Goal: Transaction & Acquisition: Download file/media

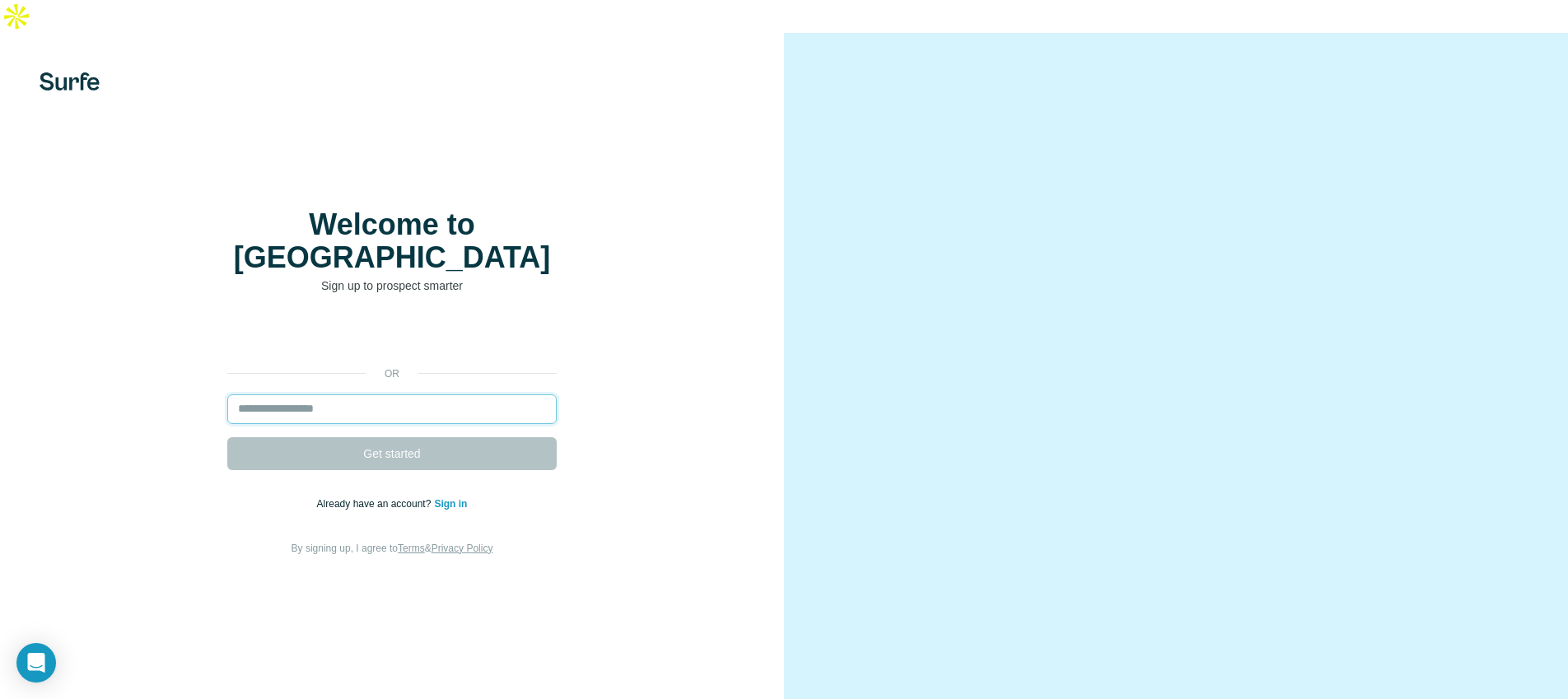
click at [266, 394] on input "email" at bounding box center [392, 409] width 330 height 30
type input "**********"
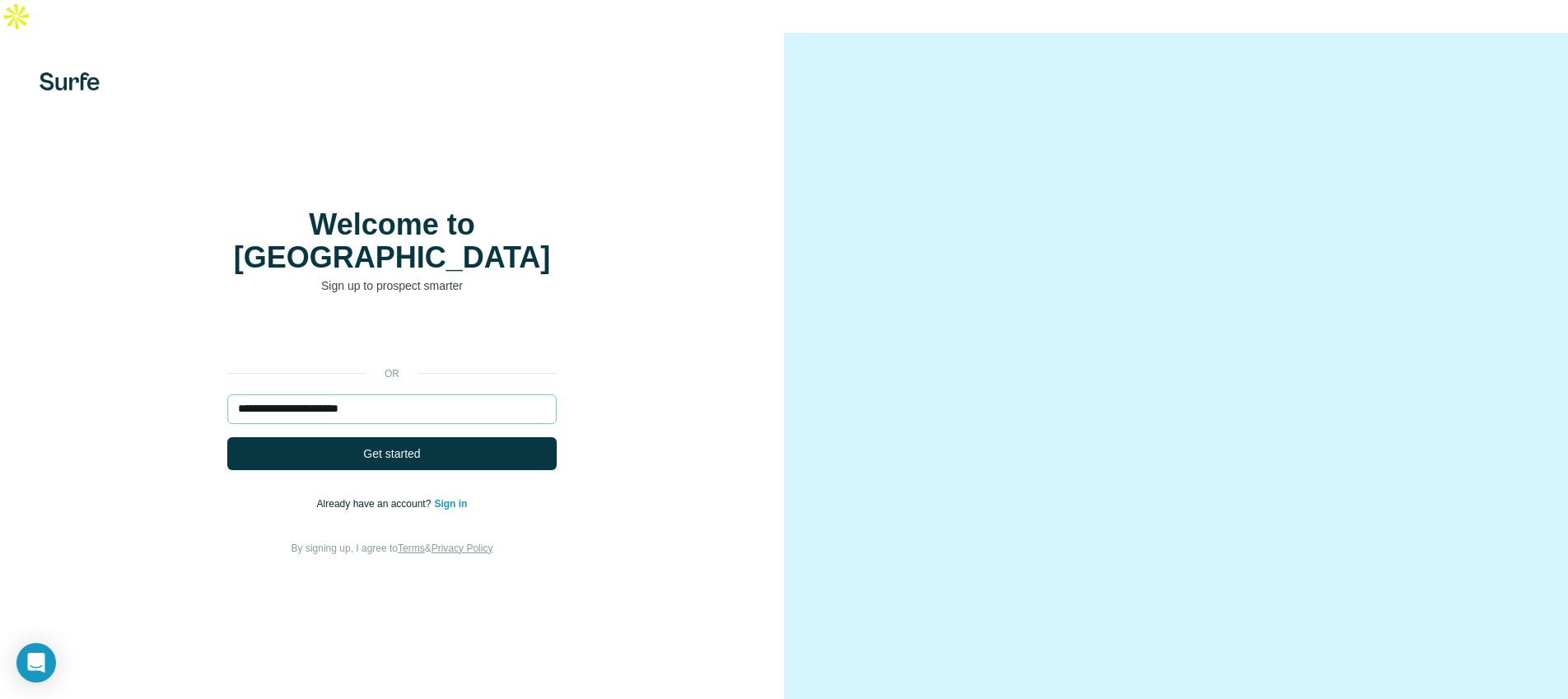
click at [389, 445] on span "Get started" at bounding box center [391, 454] width 57 height 17
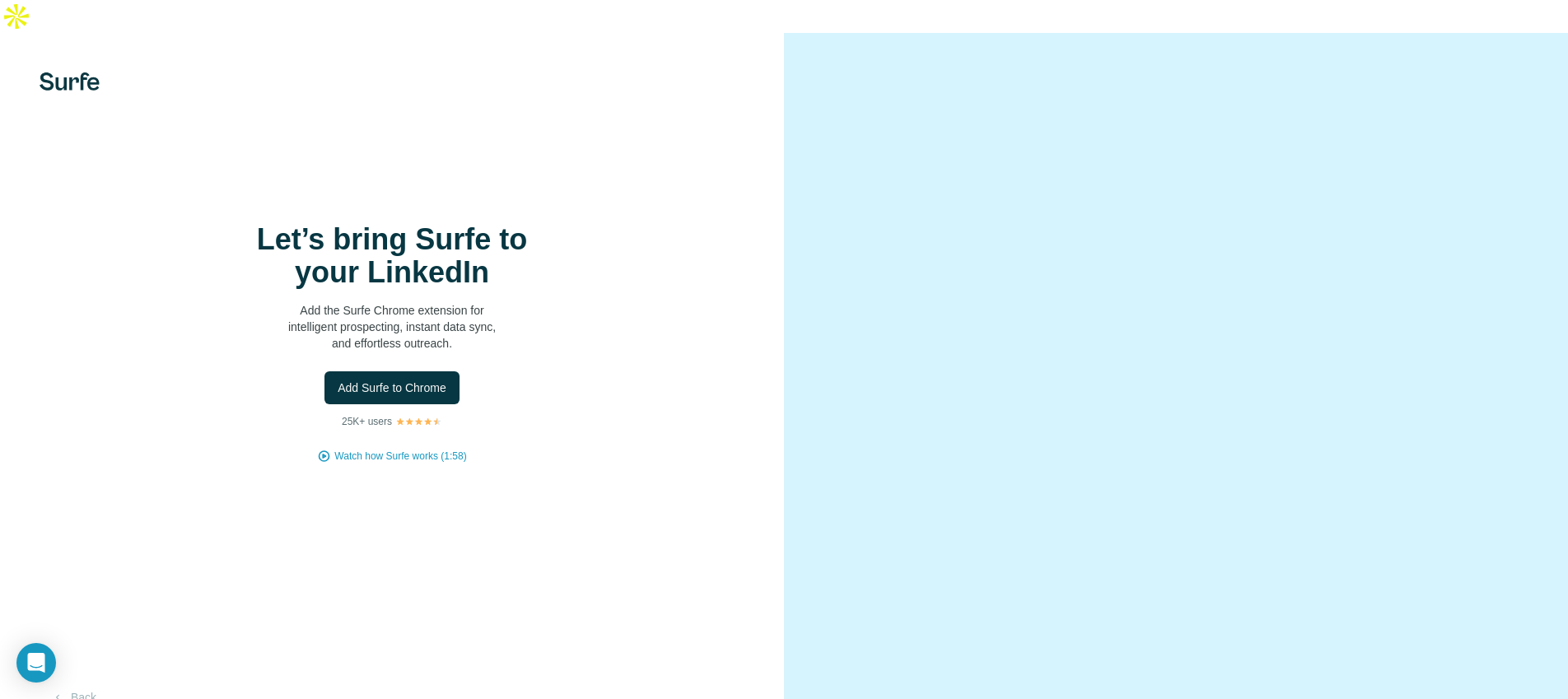
click at [839, 171] on div at bounding box center [1176, 383] width 784 height 699
click at [405, 379] on span "Add Surfe to Chrome" at bounding box center [392, 388] width 109 height 17
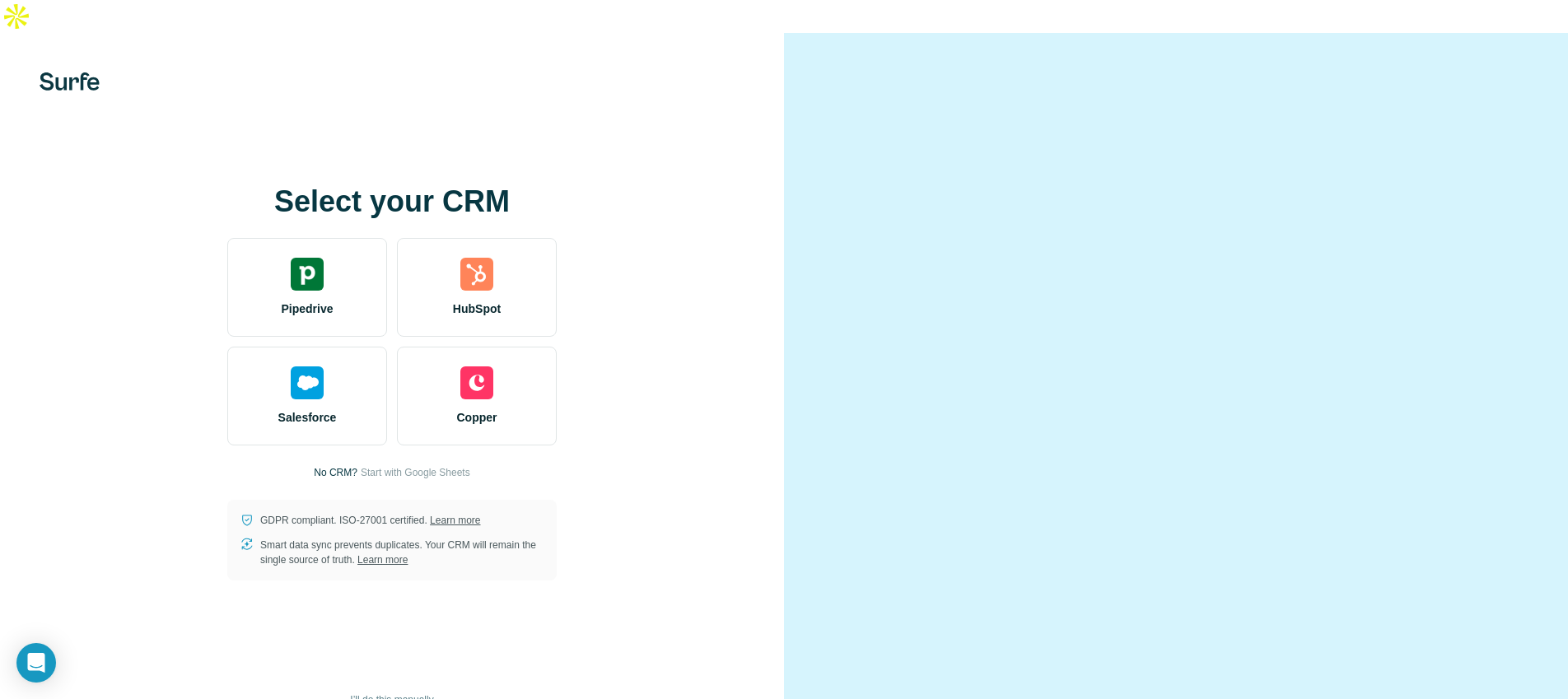
click at [837, 221] on div at bounding box center [1176, 383] width 784 height 699
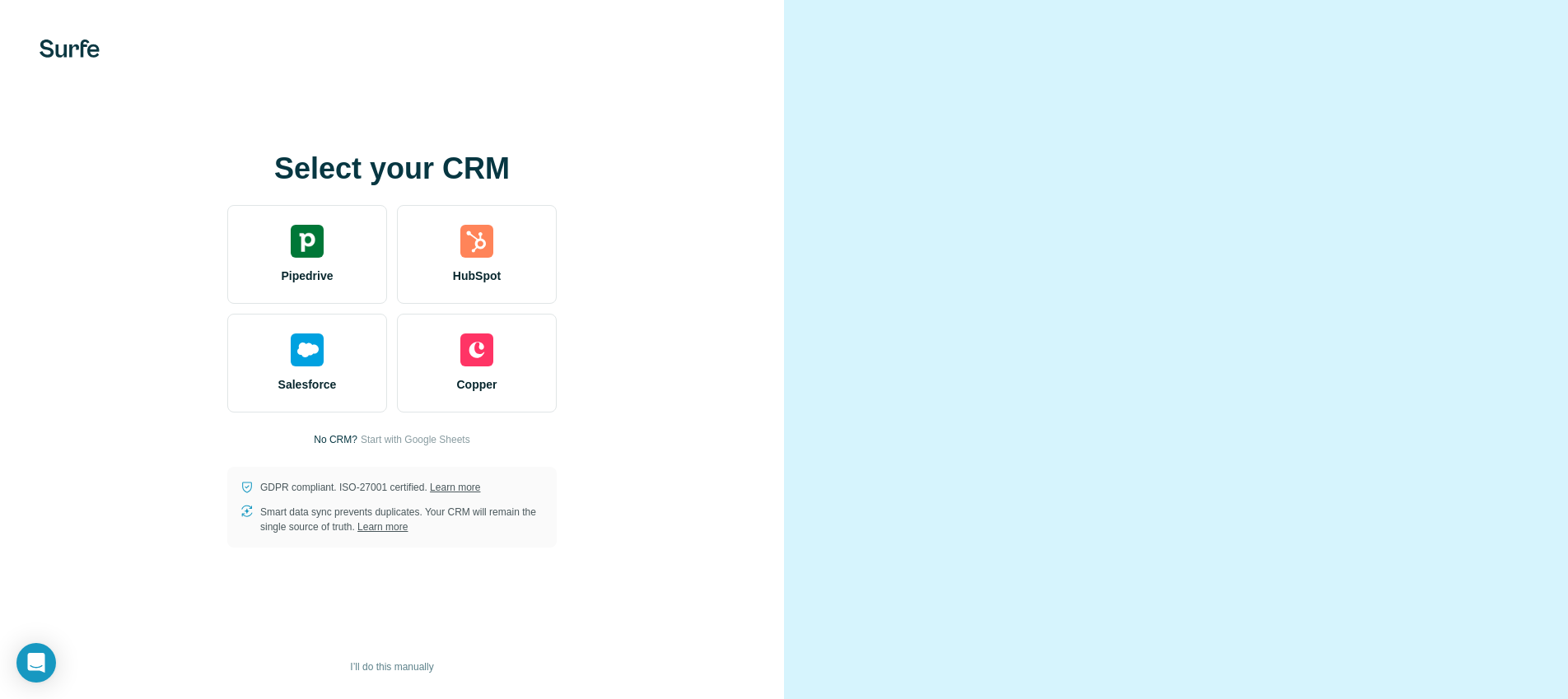
scroll to position [40, 0]
